Goal: Feedback & Contribution: Submit feedback/report problem

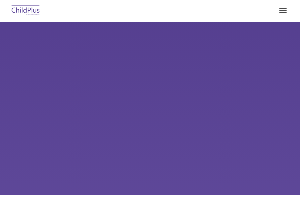
select select "MEDIUM"
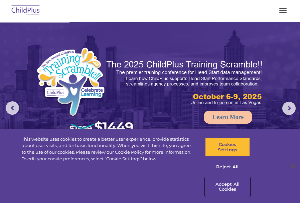
click at [230, 191] on button "Accept All Cookies" at bounding box center [227, 187] width 45 height 19
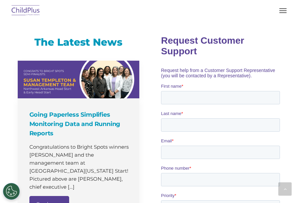
scroll to position [401, 0]
click at [177, 91] on input "First name *" at bounding box center [219, 97] width 119 height 13
type input "sleet"
type input "Angela"
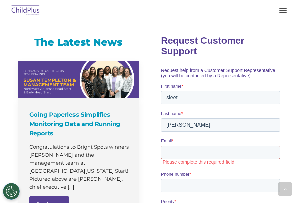
click at [182, 145] on input "Email *" at bounding box center [219, 151] width 119 height 13
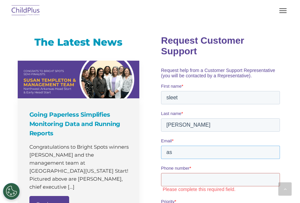
type input "a"
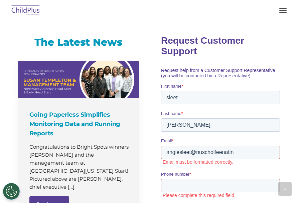
click at [204, 145] on input "angiesleet@nuscholfeenatin" at bounding box center [219, 151] width 119 height 13
click at [267, 145] on input "angiesleet@muscogeenation.cholfeenatin" at bounding box center [219, 151] width 119 height 13
click at [245, 145] on input "angiesleet@muscogeenatio\\n" at bounding box center [219, 151] width 119 height 13
type input "angiesleet@muscogeenation"
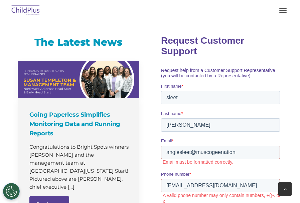
click at [281, 189] on div at bounding box center [284, 189] width 13 height 13
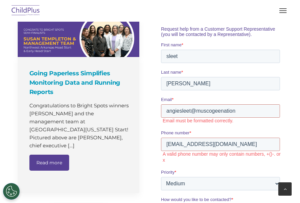
scroll to position [441, 0]
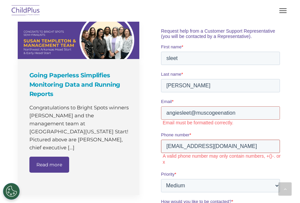
click at [252, 140] on input "angiesleet@muscogeenatioo.com" at bounding box center [219, 146] width 119 height 13
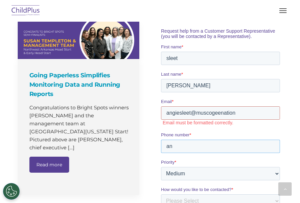
type input "a"
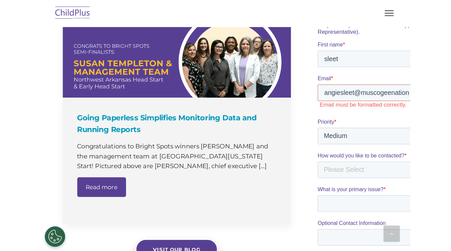
scroll to position [528, 0]
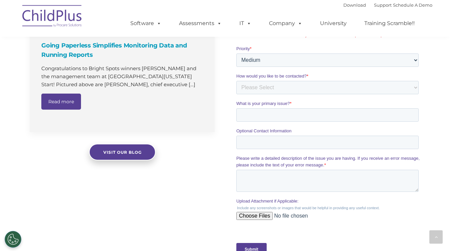
click at [299, 104] on label "What is your primary issue? *" at bounding box center [329, 103] width 185 height 7
click at [299, 108] on input "What is your primary issue? *" at bounding box center [328, 114] width 183 height 13
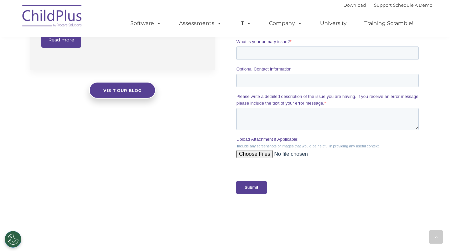
click at [299, 98] on form "Request Customer Support Request help from a Customer Support Representative (y…" at bounding box center [329, 38] width 185 height 321
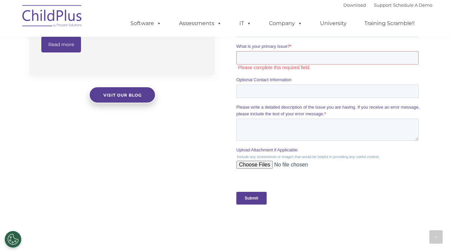
scroll to position [583, 0]
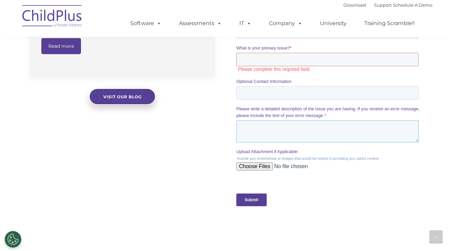
click at [299, 124] on textarea "Please write a detailed description of the issue you are having. If you receive…" at bounding box center [328, 131] width 183 height 22
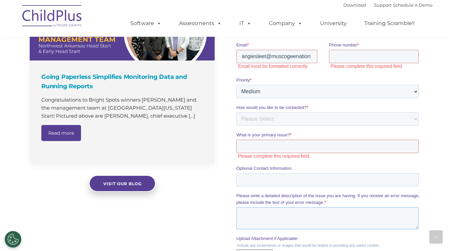
scroll to position [493, 0]
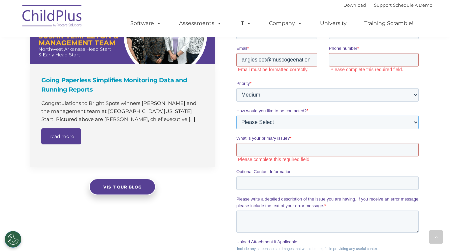
click at [299, 119] on select "Please Select Phone Email" at bounding box center [328, 121] width 183 height 13
select select "Phone"
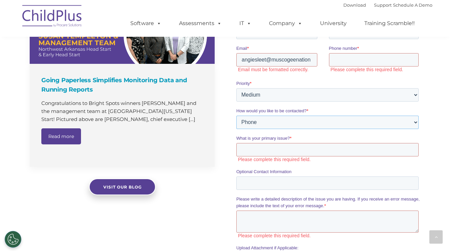
click at [237, 129] on select "Please Select Phone Email" at bounding box center [328, 121] width 183 height 13
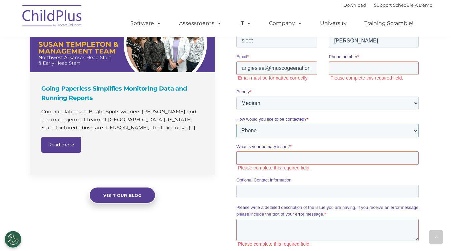
scroll to position [487, 0]
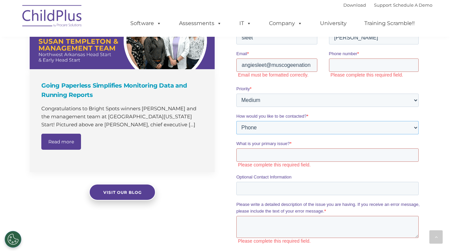
click at [299, 132] on select "Please Select Phone Email" at bounding box center [328, 127] width 183 height 13
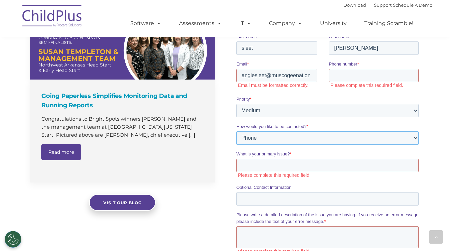
scroll to position [475, 0]
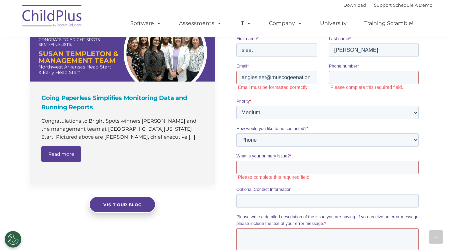
click at [249, 179] on label "Please complete this required field." at bounding box center [330, 177] width 184 height 6
click at [253, 173] on input "What is your primary issue? *" at bounding box center [328, 166] width 183 height 13
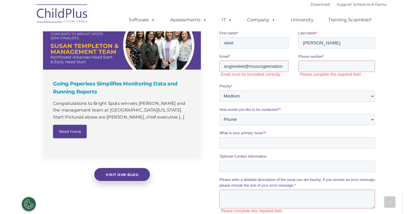
scroll to position [483, 0]
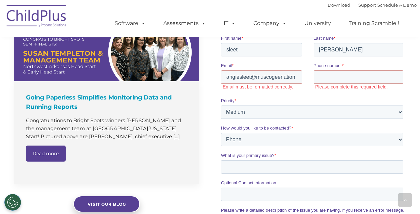
click at [299, 40] on label "First name *" at bounding box center [267, 38] width 93 height 7
click at [299, 43] on input "sleet" at bounding box center [261, 49] width 81 height 13
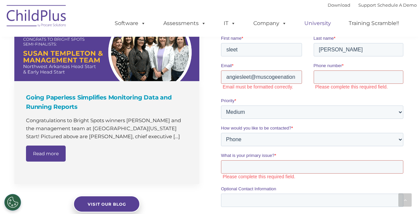
click at [299, 20] on link "University" at bounding box center [318, 23] width 40 height 13
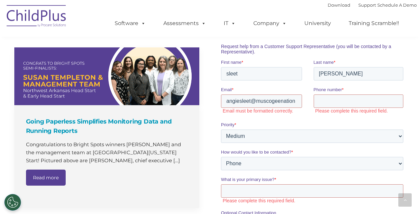
click at [269, 59] on label "First name *" at bounding box center [267, 62] width 93 height 7
click at [269, 67] on input "sleet" at bounding box center [261, 73] width 81 height 13
